Goal: Navigation & Orientation: Find specific page/section

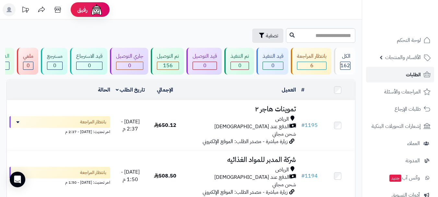
click at [408, 80] on link "الطلبات" at bounding box center [400, 75] width 68 height 16
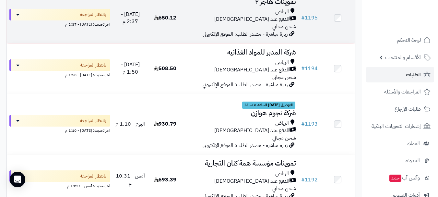
scroll to position [130, 0]
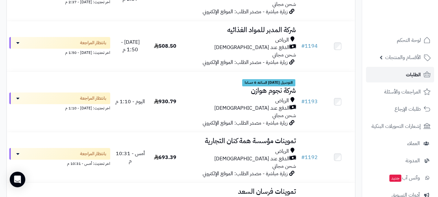
click at [403, 77] on link "الطلبات" at bounding box center [400, 75] width 68 height 16
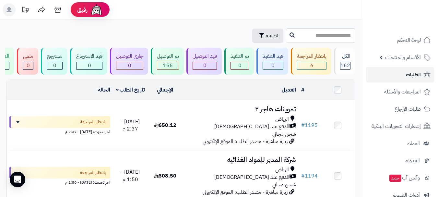
click at [399, 78] on link "الطلبات" at bounding box center [400, 75] width 68 height 16
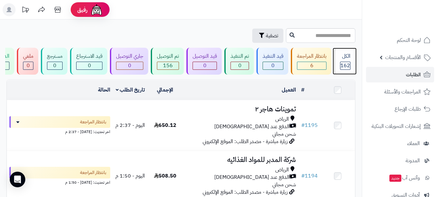
click at [348, 67] on span "162" at bounding box center [346, 66] width 10 height 8
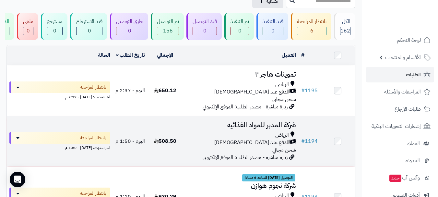
scroll to position [32, 0]
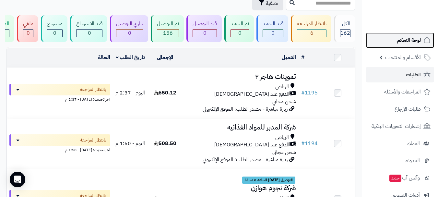
click at [410, 46] on link "لوحة التحكم" at bounding box center [400, 40] width 68 height 16
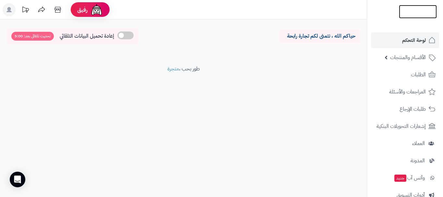
click at [416, 18] on img at bounding box center [418, 25] width 38 height 14
click at [421, 18] on img at bounding box center [418, 25] width 38 height 14
click at [427, 18] on img at bounding box center [418, 25] width 38 height 14
click at [424, 17] on img at bounding box center [418, 12] width 38 height 14
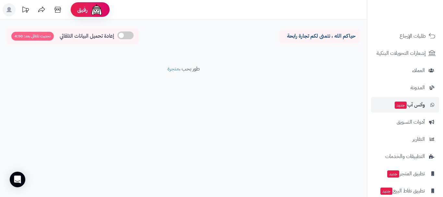
scroll to position [83, 0]
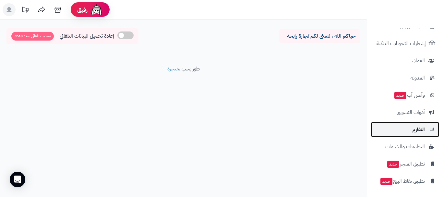
click at [417, 133] on span "التقارير" at bounding box center [418, 129] width 13 height 9
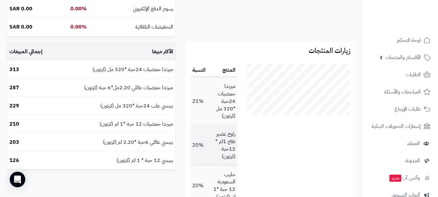
scroll to position [251, 0]
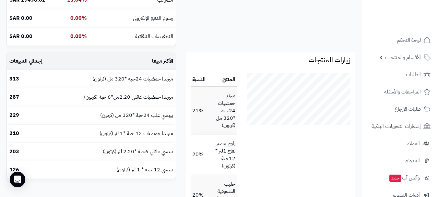
click at [200, 79] on th "النسبة" at bounding box center [199, 79] width 18 height 13
drag, startPoint x: 223, startPoint y: 81, endPoint x: 220, endPoint y: 96, distance: 14.6
click at [222, 82] on th "المنتج" at bounding box center [223, 79] width 30 height 13
click at [220, 107] on td "ميرندا حمضيات 24حبة *320 مل (كرتون)" at bounding box center [223, 110] width 30 height 47
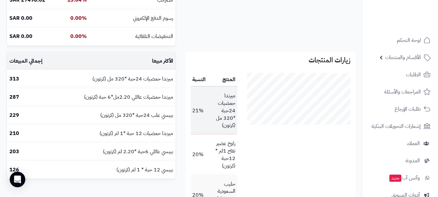
drag, startPoint x: 209, startPoint y: 128, endPoint x: 207, endPoint y: 119, distance: 9.0
click at [208, 127] on td "21%" at bounding box center [199, 110] width 18 height 47
click at [206, 119] on td "21%" at bounding box center [199, 110] width 18 height 47
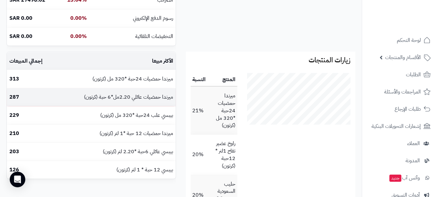
click at [126, 100] on td "ميرندا حمضيات عائلي 2.20مل*6 حبة (كرتون)" at bounding box center [115, 97] width 120 height 18
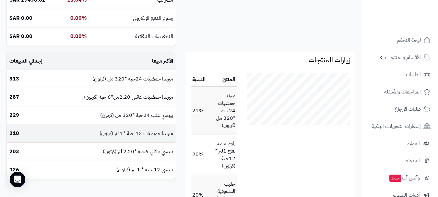
drag, startPoint x: 124, startPoint y: 116, endPoint x: 126, endPoint y: 132, distance: 16.3
click at [124, 116] on td "بيبسي علب 24حبة *320 مل (كرتون)" at bounding box center [115, 115] width 120 height 18
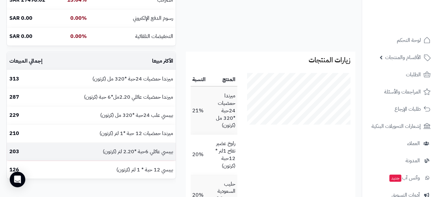
drag, startPoint x: 126, startPoint y: 132, endPoint x: 126, endPoint y: 149, distance: 16.2
click at [126, 133] on td "ميرندا حمضيات 12 حبة *1 لتر (كرتون)" at bounding box center [115, 134] width 120 height 18
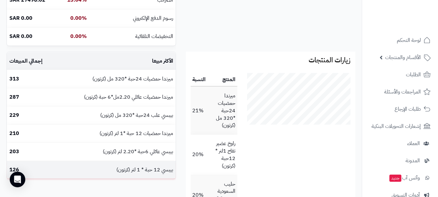
drag, startPoint x: 125, startPoint y: 152, endPoint x: 127, endPoint y: 161, distance: 9.8
click at [125, 153] on td "بيبسي عائلي 6حبة *2.20 لتر (كرتون)" at bounding box center [115, 152] width 120 height 18
click at [127, 168] on td "بيبسي 12 حبة * 1 لتر (كرتون)" at bounding box center [115, 170] width 120 height 18
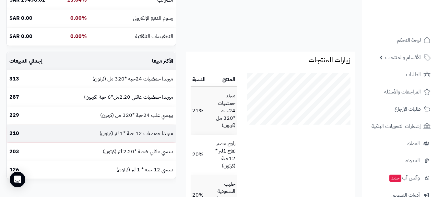
drag, startPoint x: 127, startPoint y: 152, endPoint x: 126, endPoint y: 131, distance: 20.8
click at [128, 150] on td "بيبسي عائلي 6حبة *2.20 لتر (كرتون)" at bounding box center [115, 152] width 120 height 18
click at [126, 131] on td "ميرندا حمضيات 12 حبة *1 لتر (كرتون)" at bounding box center [115, 134] width 120 height 18
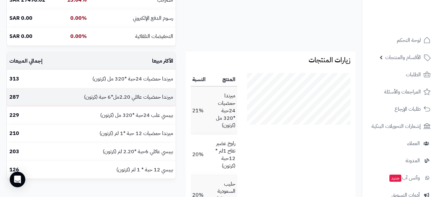
drag, startPoint x: 128, startPoint y: 119, endPoint x: 131, endPoint y: 102, distance: 17.8
click at [128, 119] on td "بيبسي علب 24حبة *320 مل (كرتون)" at bounding box center [115, 115] width 120 height 18
click at [131, 102] on td "ميرندا حمضيات عائلي 2.20مل*6 حبة (كرتون)" at bounding box center [115, 97] width 120 height 18
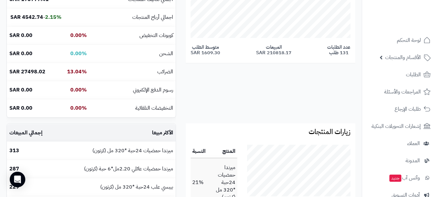
scroll to position [186, 0]
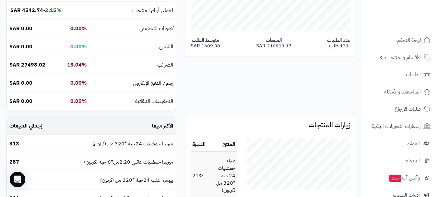
click at [129, 115] on div "الملخص لحالة " جميع حالات الطلبات " إجمالي المبيعات 100% 210818.17 SAR اجمالي ق…" at bounding box center [91, 23] width 170 height 188
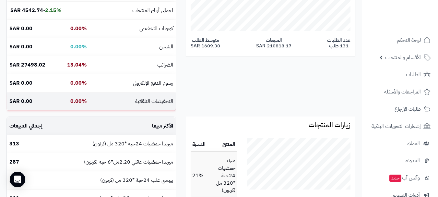
click at [134, 104] on td "التخفيضات التلقائية" at bounding box center [133, 101] width 86 height 18
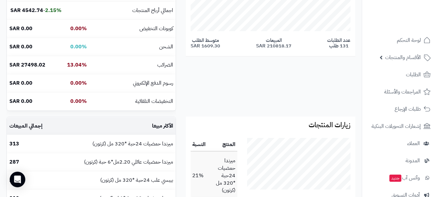
drag, startPoint x: 134, startPoint y: 91, endPoint x: 143, endPoint y: 119, distance: 28.9
click at [135, 91] on td "رسوم الدفع الإلكتروني" at bounding box center [133, 83] width 86 height 18
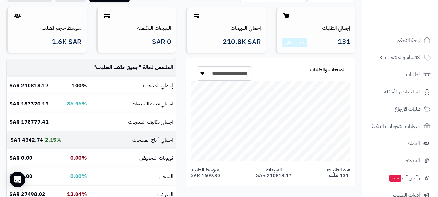
scroll to position [56, 0]
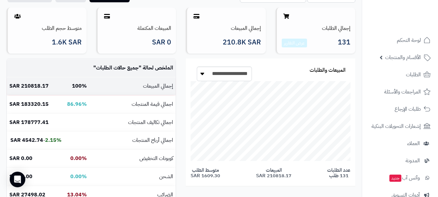
click at [132, 92] on td "إجمالي المبيعات" at bounding box center [133, 86] width 86 height 18
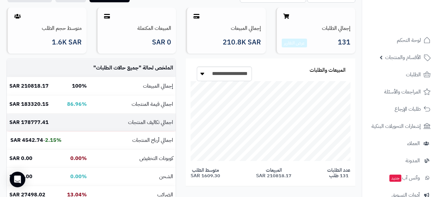
drag, startPoint x: 116, startPoint y: 119, endPoint x: 123, endPoint y: 89, distance: 30.8
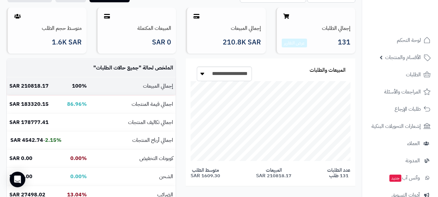
click at [115, 119] on td "اجمالي تكاليف المنتجات" at bounding box center [133, 123] width 86 height 18
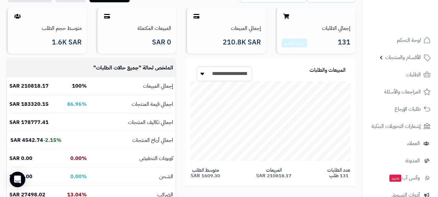
click at [121, 72] on td "الملخص لحالة " جميع حالات الطلبات "" at bounding box center [133, 68] width 86 height 18
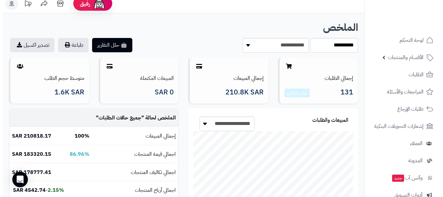
scroll to position [0, 0]
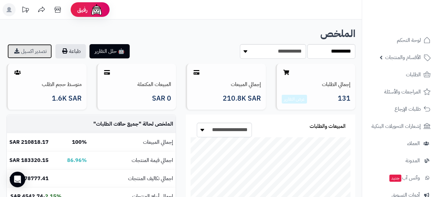
click at [30, 52] on link "تصدير اكسيل" at bounding box center [29, 51] width 44 height 14
click at [198, 71] on icon at bounding box center [197, 72] width 6 height 5
drag, startPoint x: 198, startPoint y: 71, endPoint x: 161, endPoint y: 69, distance: 36.8
click at [197, 71] on icon at bounding box center [197, 72] width 6 height 5
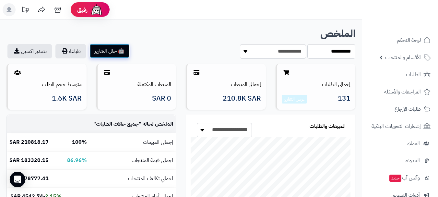
click at [104, 55] on button "🤖 حلل التقارير" at bounding box center [110, 51] width 40 height 14
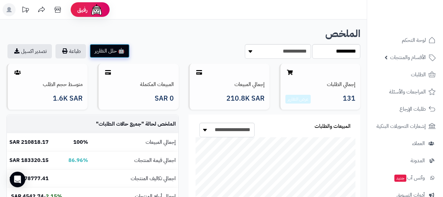
scroll to position [59, 115]
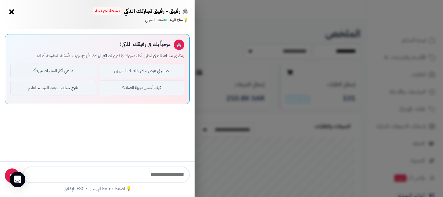
type input "**********"
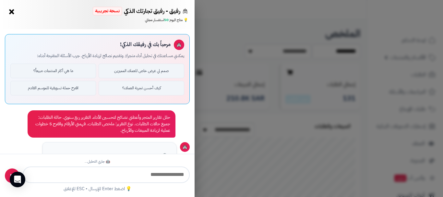
scroll to position [26, 0]
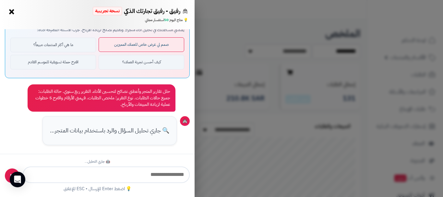
click at [133, 51] on button "صمم لي عرض خاص للعملاء المميزين" at bounding box center [142, 44] width 86 height 15
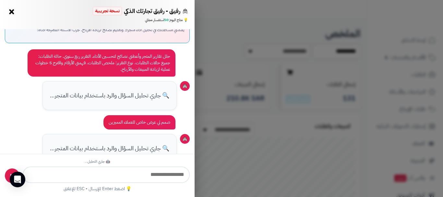
scroll to position [44, 0]
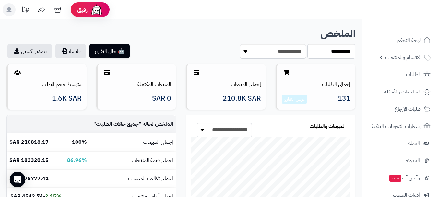
click at [98, 62] on div "إجمالي الطلبات 131 عرض التقارير إجمالي المبيعات 210.8K SAR المبيعات المكتملة 0 …" at bounding box center [181, 71] width 359 height 86
click at [98, 56] on button "🤖 حلل التقارير" at bounding box center [110, 51] width 40 height 14
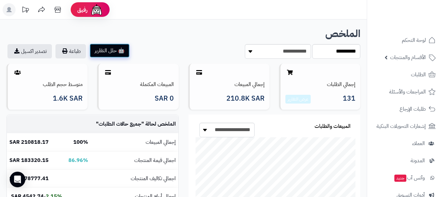
scroll to position [119, 236]
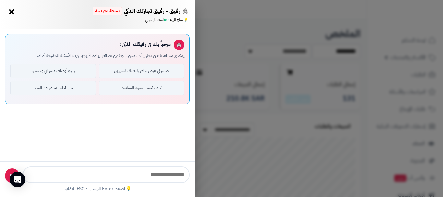
type input "**********"
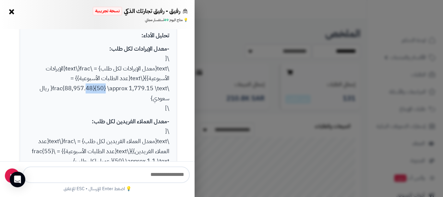
drag, startPoint x: 99, startPoint y: 89, endPoint x: 76, endPoint y: 87, distance: 23.4
click at [77, 87] on p "- معدل الإيرادات لكل طلب: \[ \text{معدل الإيرادات لكل طلب} = \frac{\text{الإيرا…" at bounding box center [98, 78] width 142 height 69
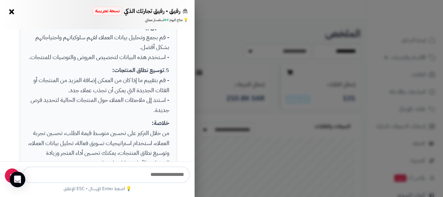
scroll to position [565, 0]
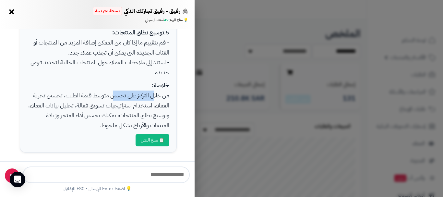
drag, startPoint x: 153, startPoint y: 100, endPoint x: 112, endPoint y: 97, distance: 41.3
click at [112, 97] on p "خلاصة: من خلال التركيز على تحسين متوسط قيمة الطلب، تحسين تجربة العملاء، استخدام…" at bounding box center [98, 105] width 142 height 50
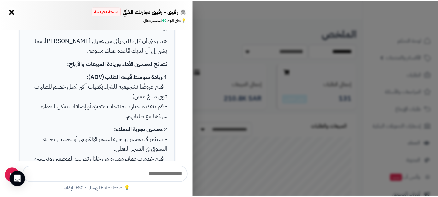
scroll to position [338, 0]
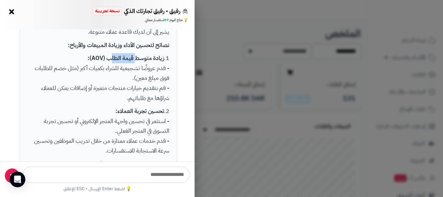
drag, startPoint x: 134, startPoint y: 62, endPoint x: 110, endPoint y: 63, distance: 24.4
click at [110, 62] on strong "زيادة متوسط قيمة الطلب (AOV):" at bounding box center [126, 58] width 77 height 9
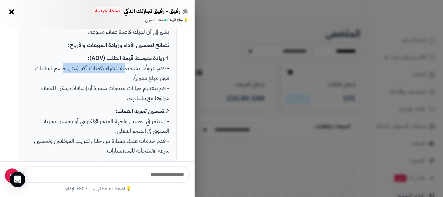
drag, startPoint x: 132, startPoint y: 70, endPoint x: 73, endPoint y: 69, distance: 59.1
click at [73, 69] on p "1. زيادة متوسط قيمة الطلب (AOV): - قدم عروضًا تشجيعية للشراء بكميات أكبر (مثل خ…" at bounding box center [98, 78] width 142 height 50
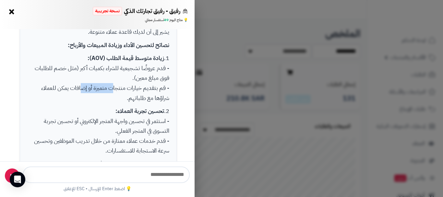
drag, startPoint x: 109, startPoint y: 85, endPoint x: 90, endPoint y: 85, distance: 19.2
click at [90, 85] on p "1. زيادة متوسط قيمة الطلب (AOV): - قدم عروضًا تشجيعية للشراء بكميات أكبر (مثل خ…" at bounding box center [98, 78] width 142 height 50
drag, startPoint x: 139, startPoint y: 108, endPoint x: 117, endPoint y: 121, distance: 25.2
click at [110, 113] on p "2. تحسين تجربة العملاء: - استثمر في تحسين واجهة المتجر الإلكتروني أو تحسين تجرب…" at bounding box center [98, 131] width 142 height 50
drag, startPoint x: 113, startPoint y: 132, endPoint x: 86, endPoint y: 96, distance: 45.0
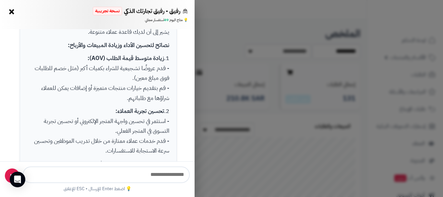
click at [101, 124] on p "2. تحسين تجربة العملاء: - استثمر في تحسين واجهة المتجر الإلكتروني أو تحسين تجرب…" at bounding box center [98, 131] width 142 height 50
click at [12, 13] on button "×" at bounding box center [11, 11] width 10 height 10
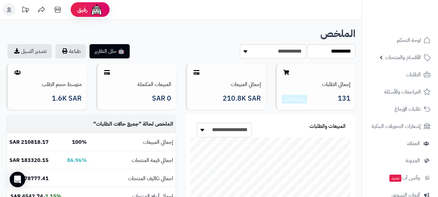
scroll to position [324344, 324229]
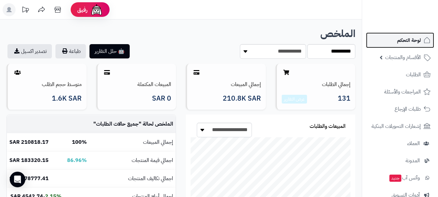
click at [412, 41] on span "لوحة التحكم" at bounding box center [409, 40] width 24 height 9
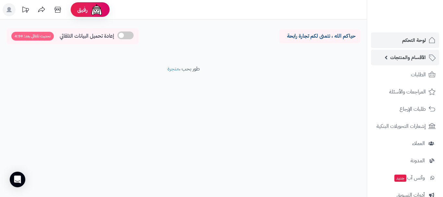
click at [403, 61] on span "الأقسام والمنتجات" at bounding box center [408, 57] width 36 height 9
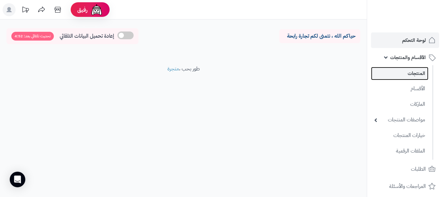
click at [410, 74] on link "المنتجات" at bounding box center [399, 73] width 57 height 13
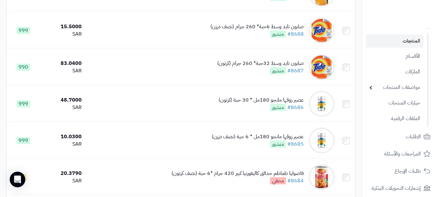
scroll to position [3629, 0]
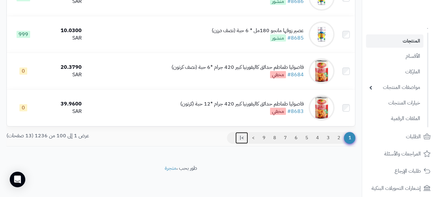
click at [244, 137] on link ">|" at bounding box center [242, 138] width 13 height 12
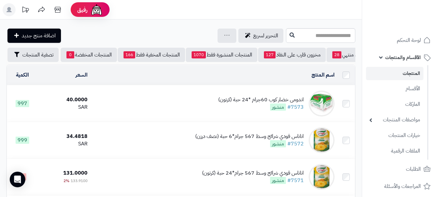
scroll to position [0, -75]
click at [18, 52] on icon "button" at bounding box center [16, 54] width 5 height 5
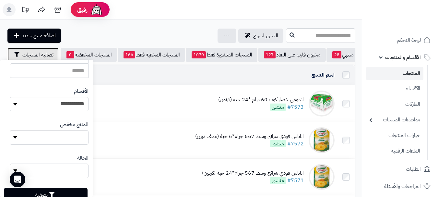
scroll to position [200, 0]
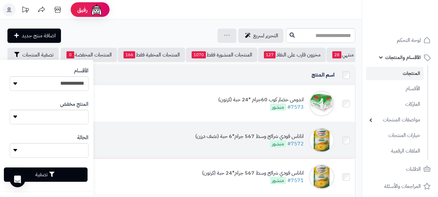
click at [171, 144] on td "اناناس قودي شرائح وسط 567 جرام*6 حبة (نصف درزن) #7572 منشور" at bounding box center [213, 140] width 247 height 36
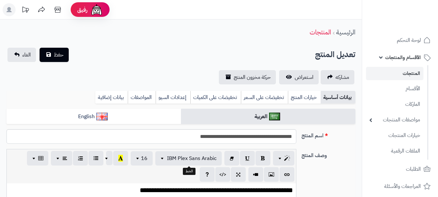
scroll to position [262, 0]
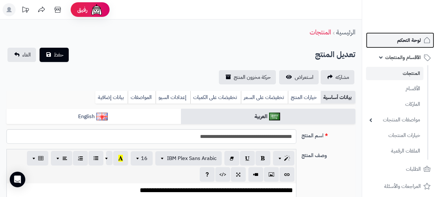
click at [407, 38] on span "لوحة التحكم" at bounding box center [409, 40] width 24 height 9
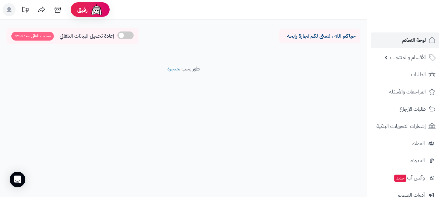
click at [418, 84] on ul "لوحة التحكم الأقسام والمنتجات المنتجات الأقسام الماركات مواصفات المنتجات مواصفا…" at bounding box center [405, 151] width 76 height 239
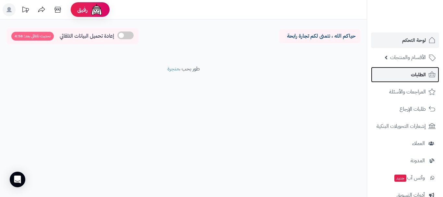
click at [414, 76] on span "الطلبات" at bounding box center [418, 74] width 15 height 9
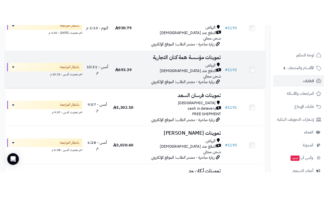
scroll to position [246, 0]
